Goal: Check status: Check status

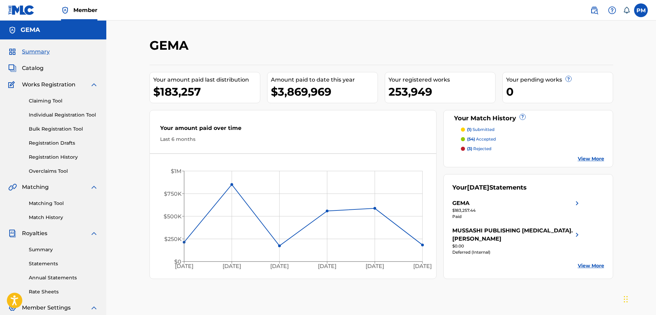
click at [72, 159] on link "Registration History" at bounding box center [63, 157] width 69 height 7
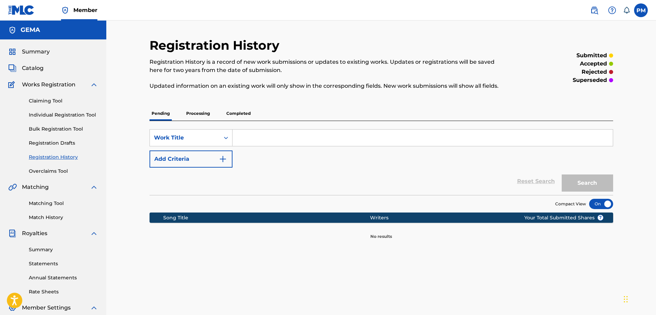
click at [197, 113] on p "Processing" at bounding box center [198, 113] width 28 height 14
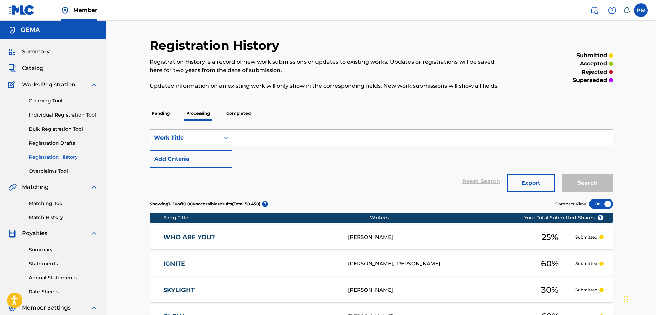
click at [36, 52] on span "Summary" at bounding box center [36, 52] width 28 height 8
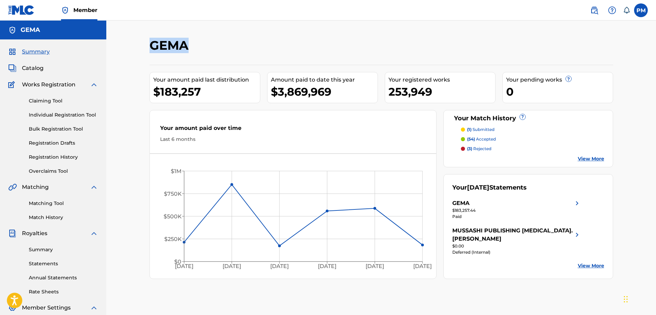
drag, startPoint x: 152, startPoint y: 45, endPoint x: 189, endPoint y: 45, distance: 37.7
click at [189, 45] on h2 "GEMA" at bounding box center [171, 45] width 43 height 15
click at [189, 50] on h2 "GEMA" at bounding box center [171, 45] width 43 height 15
click at [187, 48] on h2 "GEMA" at bounding box center [171, 45] width 43 height 15
click at [188, 47] on h2 "GEMA" at bounding box center [171, 45] width 43 height 15
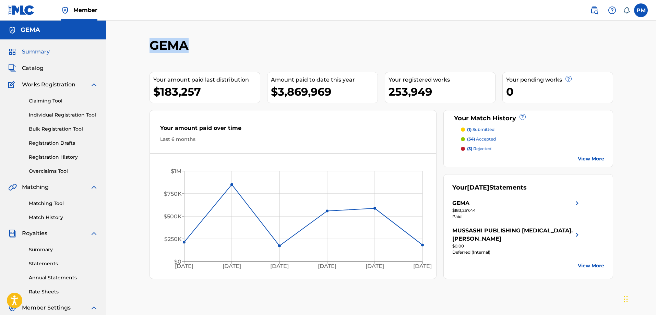
drag, startPoint x: 186, startPoint y: 48, endPoint x: 152, endPoint y: 48, distance: 34.0
click at [152, 48] on h2 "GEMA" at bounding box center [171, 45] width 43 height 15
click at [152, 50] on h2 "GEMA" at bounding box center [171, 45] width 43 height 15
drag, startPoint x: 188, startPoint y: 46, endPoint x: 153, endPoint y: 45, distance: 35.7
click at [153, 45] on h2 "GEMA" at bounding box center [171, 45] width 43 height 15
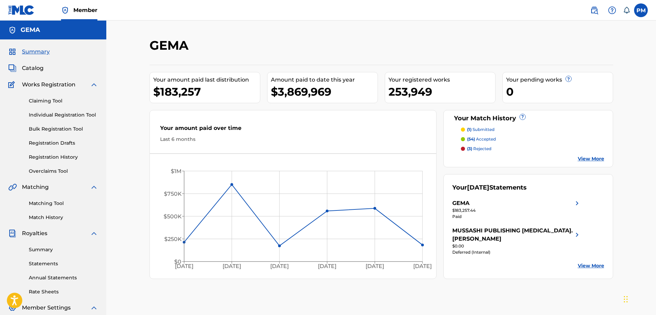
click at [226, 48] on div "GEMA" at bounding box center [328, 48] width 357 height 20
click at [191, 53] on div "GEMA" at bounding box center [328, 48] width 357 height 20
drag, startPoint x: 190, startPoint y: 48, endPoint x: 153, endPoint y: 49, distance: 37.0
click at [153, 49] on h2 "GEMA" at bounding box center [171, 45] width 43 height 15
click at [153, 50] on h2 "GEMA" at bounding box center [171, 45] width 43 height 15
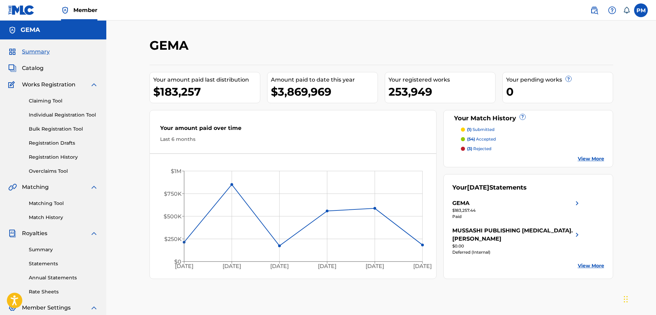
click at [149, 50] on div "[PERSON_NAME] Your amount paid last distribution $183,257 Amount paid to date t…" at bounding box center [381, 215] width 480 height 355
drag, startPoint x: 152, startPoint y: 47, endPoint x: 191, endPoint y: 46, distance: 39.8
click at [191, 46] on h2 "GEMA" at bounding box center [171, 45] width 43 height 15
click at [190, 46] on h2 "GEMA" at bounding box center [171, 45] width 43 height 15
click at [185, 47] on h2 "GEMA" at bounding box center [171, 45] width 43 height 15
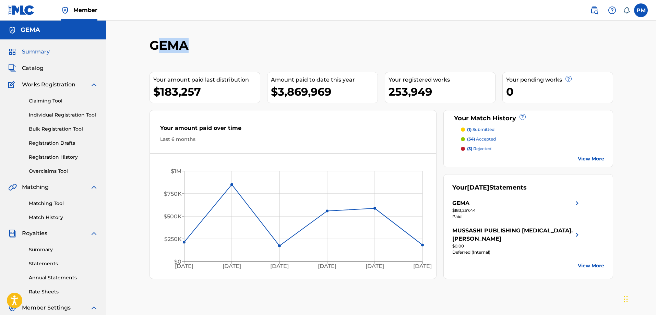
drag, startPoint x: 185, startPoint y: 48, endPoint x: 155, endPoint y: 48, distance: 30.2
click at [155, 48] on h2 "GEMA" at bounding box center [171, 45] width 43 height 15
click at [177, 52] on h2 "GEMA" at bounding box center [171, 45] width 43 height 15
drag, startPoint x: 186, startPoint y: 46, endPoint x: 149, endPoint y: 45, distance: 37.0
click at [150, 45] on h2 "GEMA" at bounding box center [171, 45] width 43 height 15
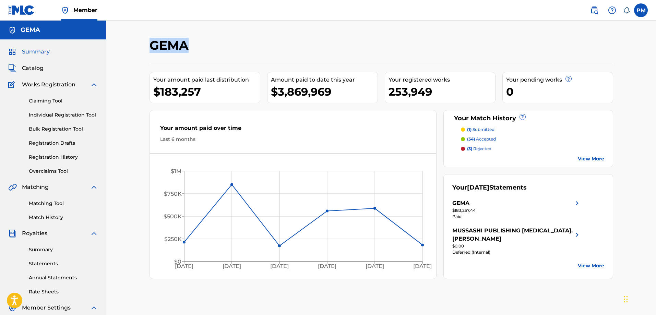
click at [37, 69] on span "Catalog" at bounding box center [33, 68] width 22 height 8
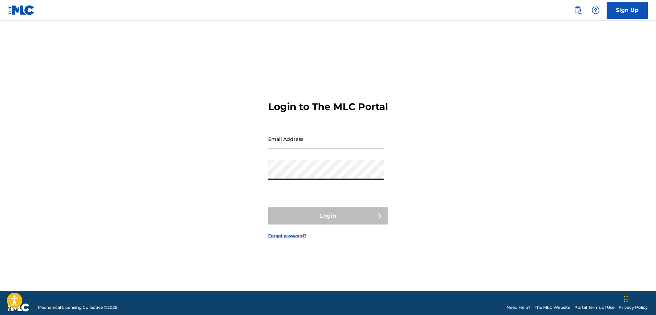
type input "[EMAIL_ADDRESS][PERSON_NAME][DOMAIN_NAME]"
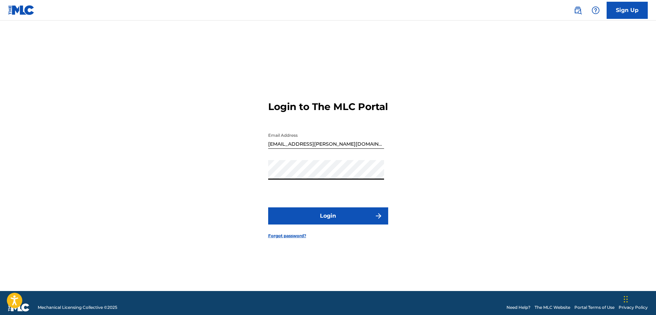
click at [304, 217] on button "Login" at bounding box center [328, 215] width 120 height 17
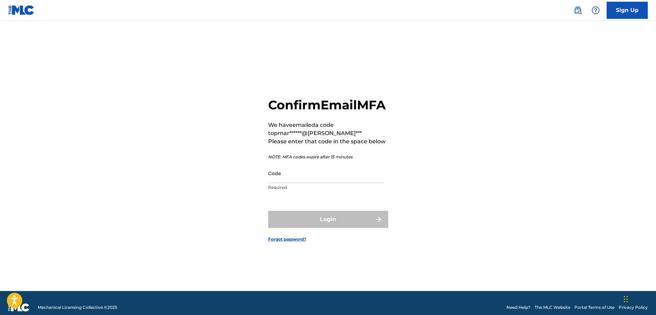
click at [310, 183] on input "Code" at bounding box center [326, 174] width 116 height 20
paste input "222869"
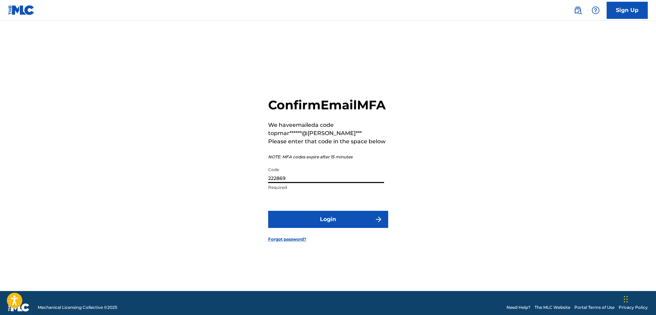
type input "222869"
click at [299, 223] on button "Login" at bounding box center [328, 219] width 120 height 17
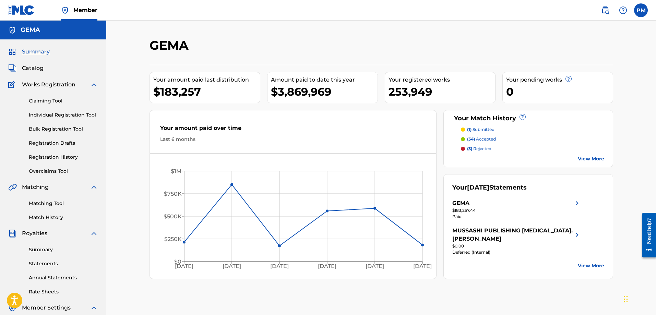
click at [245, 59] on div "[PERSON_NAME] Your amount paid last distribution $183,257 Amount paid to date t…" at bounding box center [382, 158] width 464 height 241
drag, startPoint x: 434, startPoint y: 90, endPoint x: 390, endPoint y: 94, distance: 44.4
click at [390, 94] on div "253,949" at bounding box center [442, 91] width 107 height 15
